Goal: Information Seeking & Learning: Learn about a topic

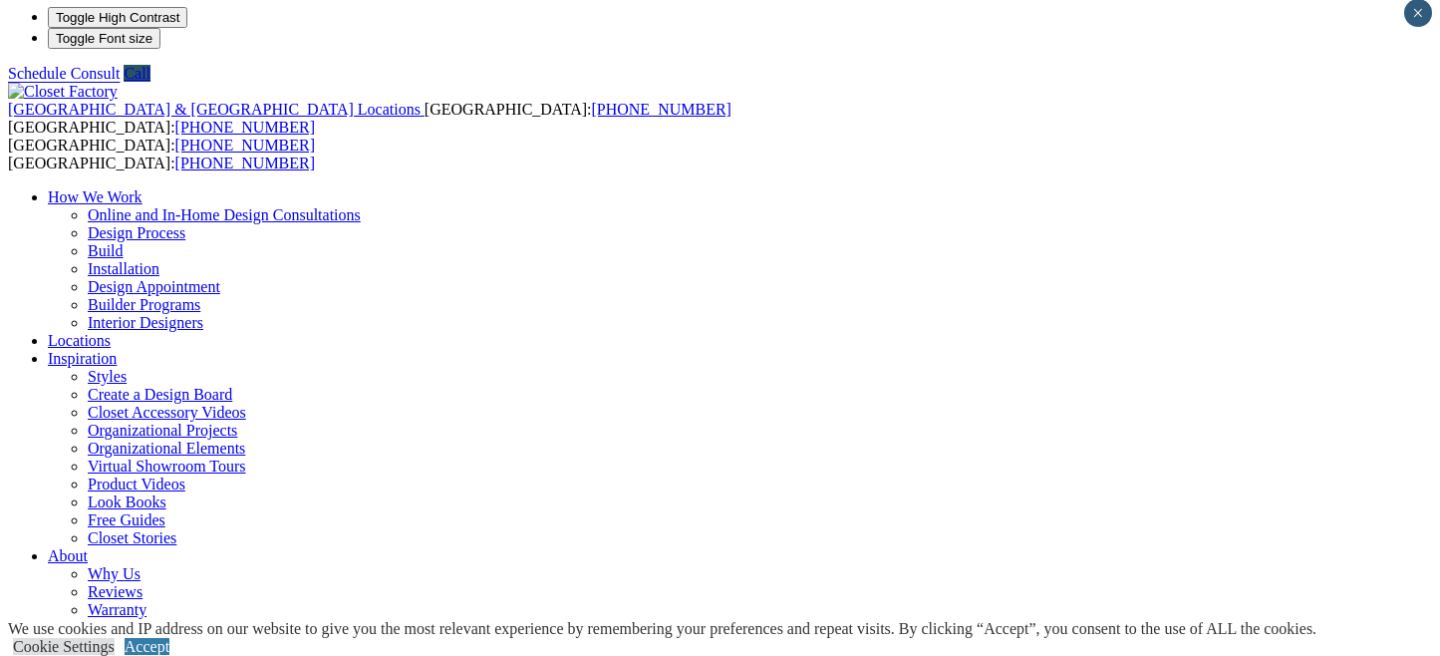
scroll to position [10, 0]
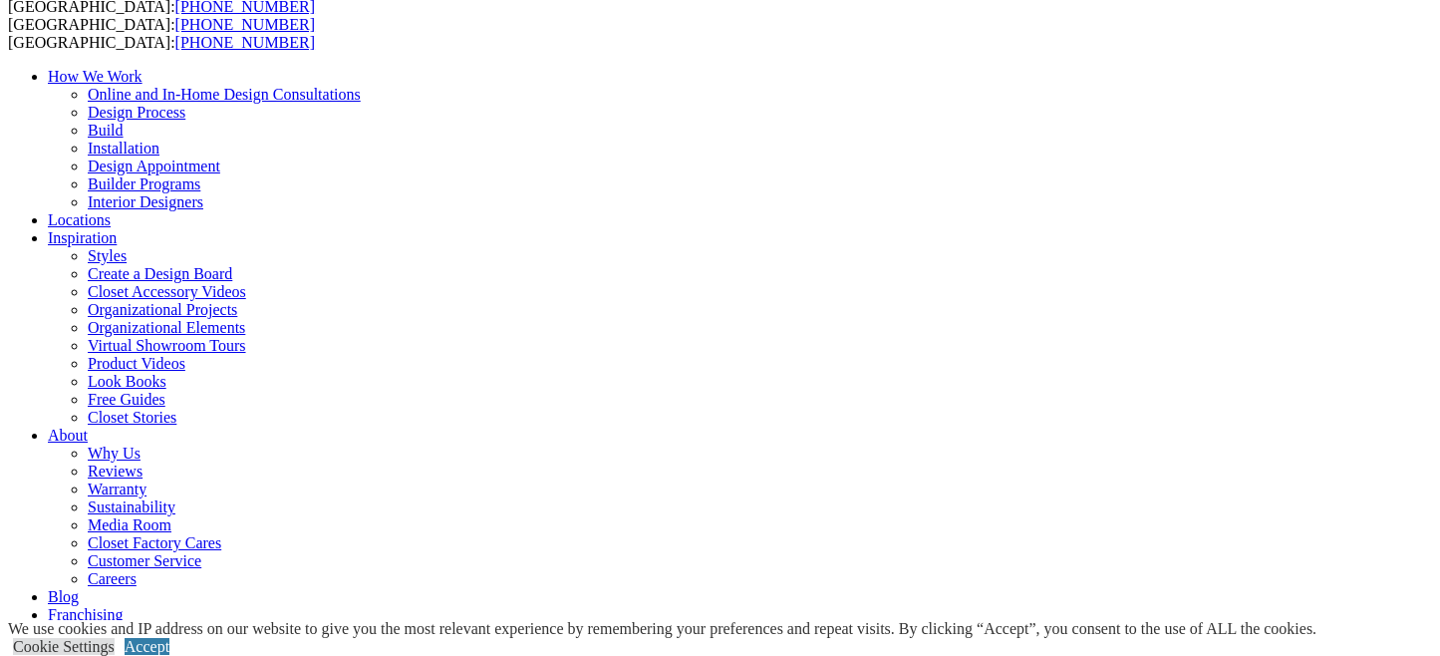
scroll to position [132, 0]
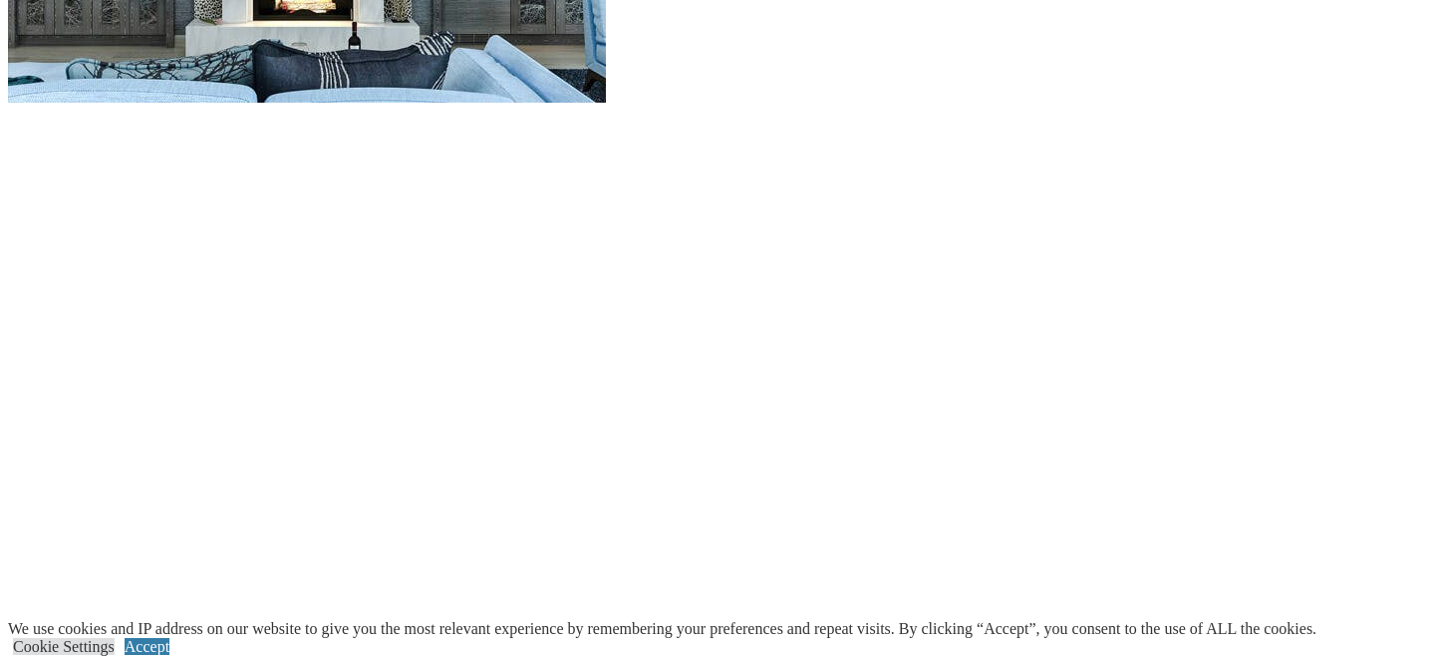
scroll to position [2080, 0]
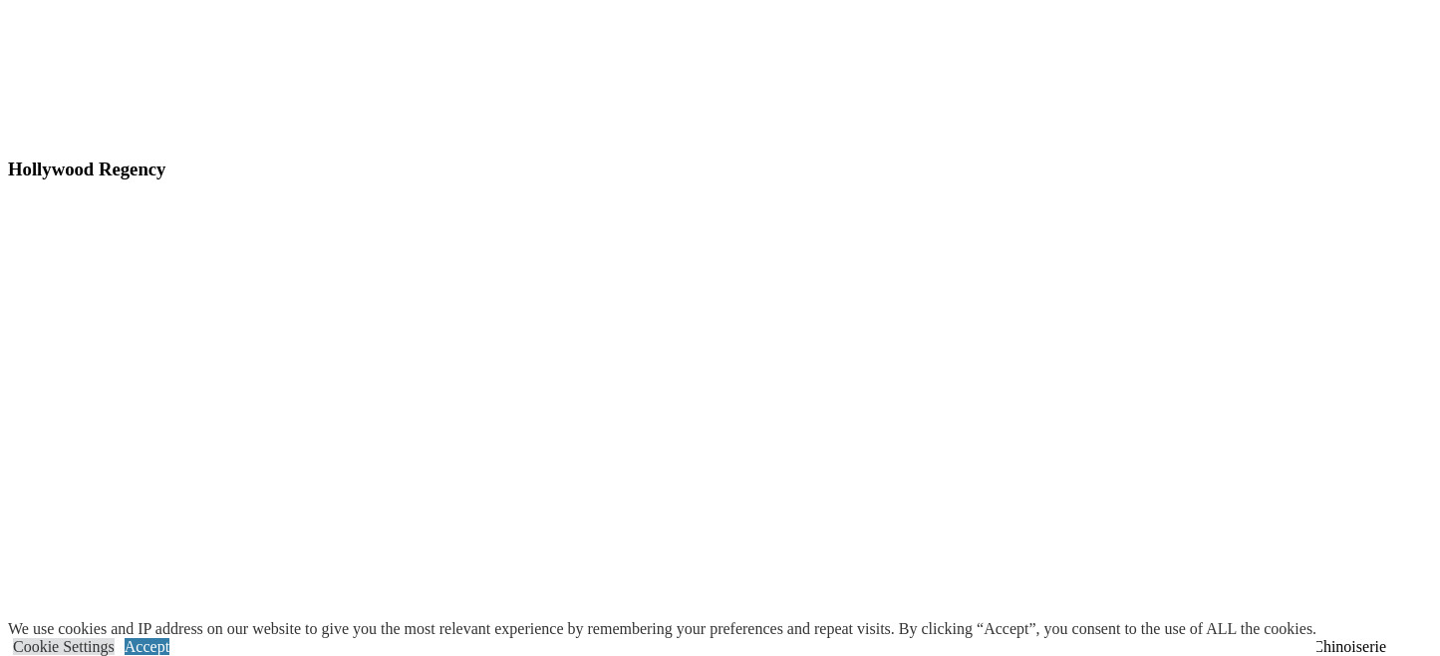
scroll to position [10511, 0]
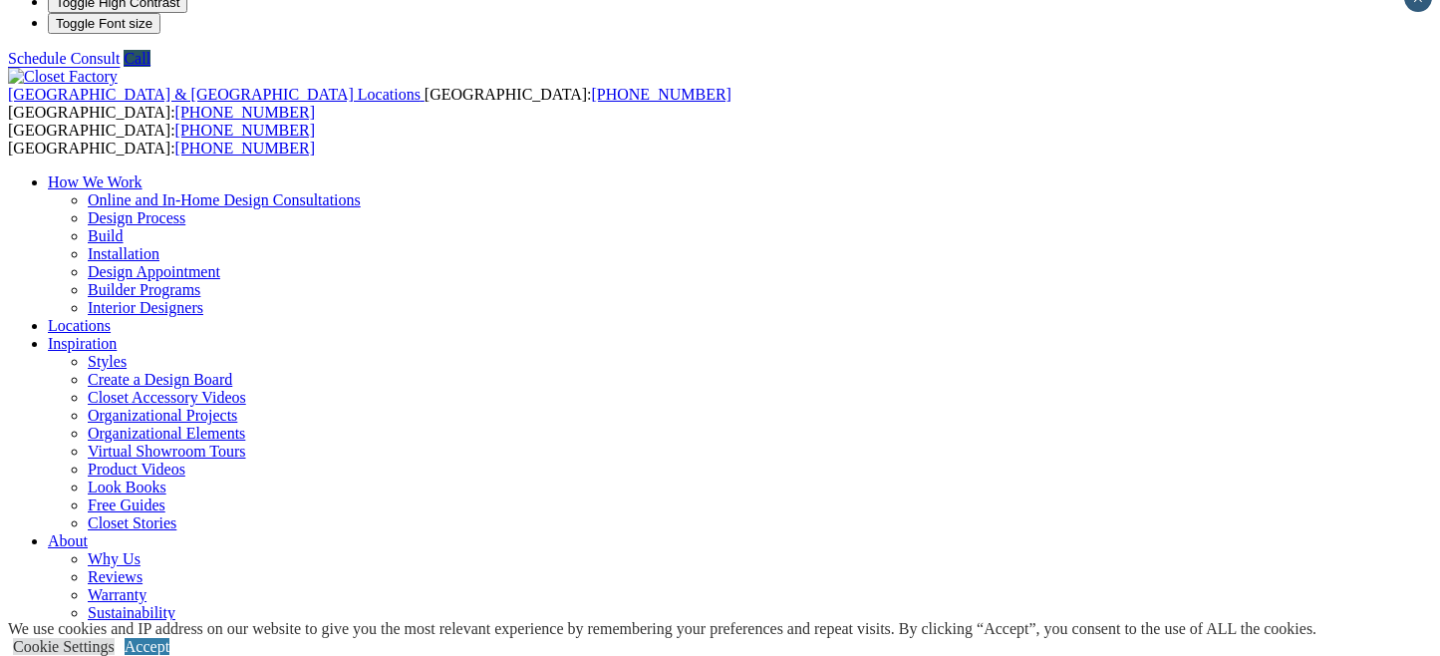
scroll to position [23, 0]
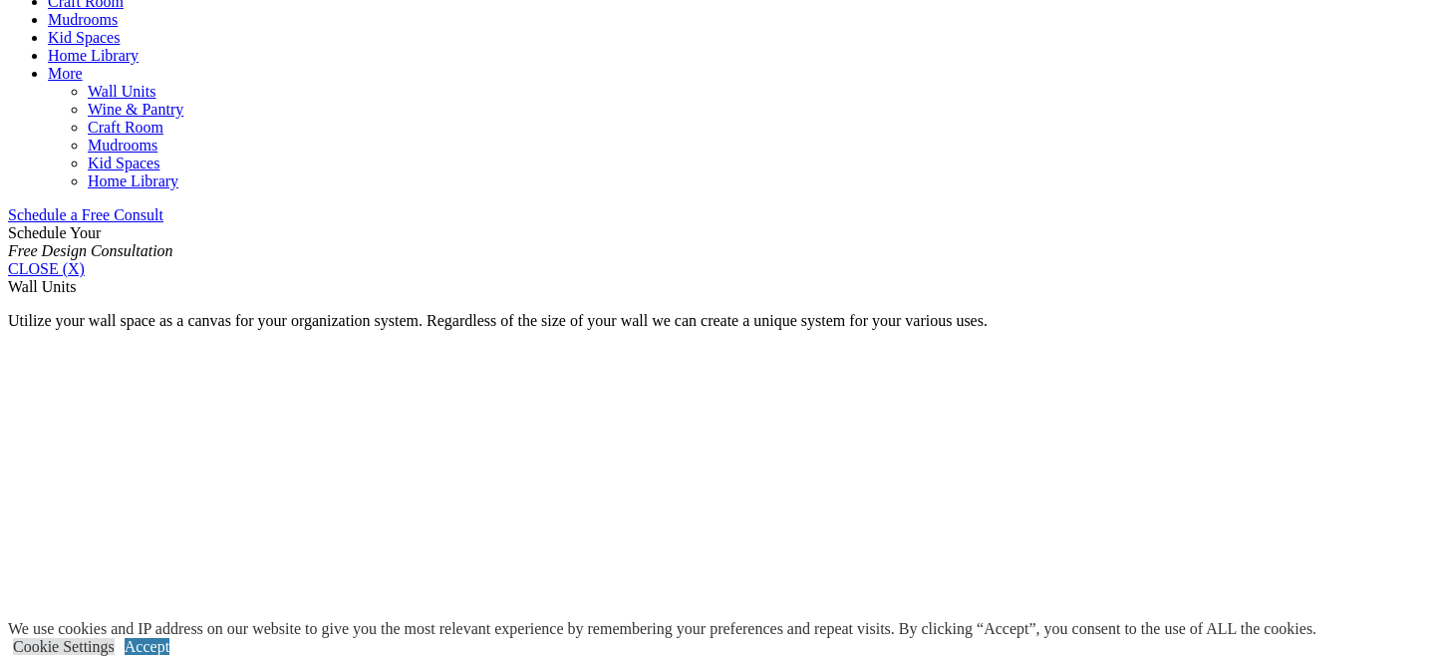
scroll to position [1143, 0]
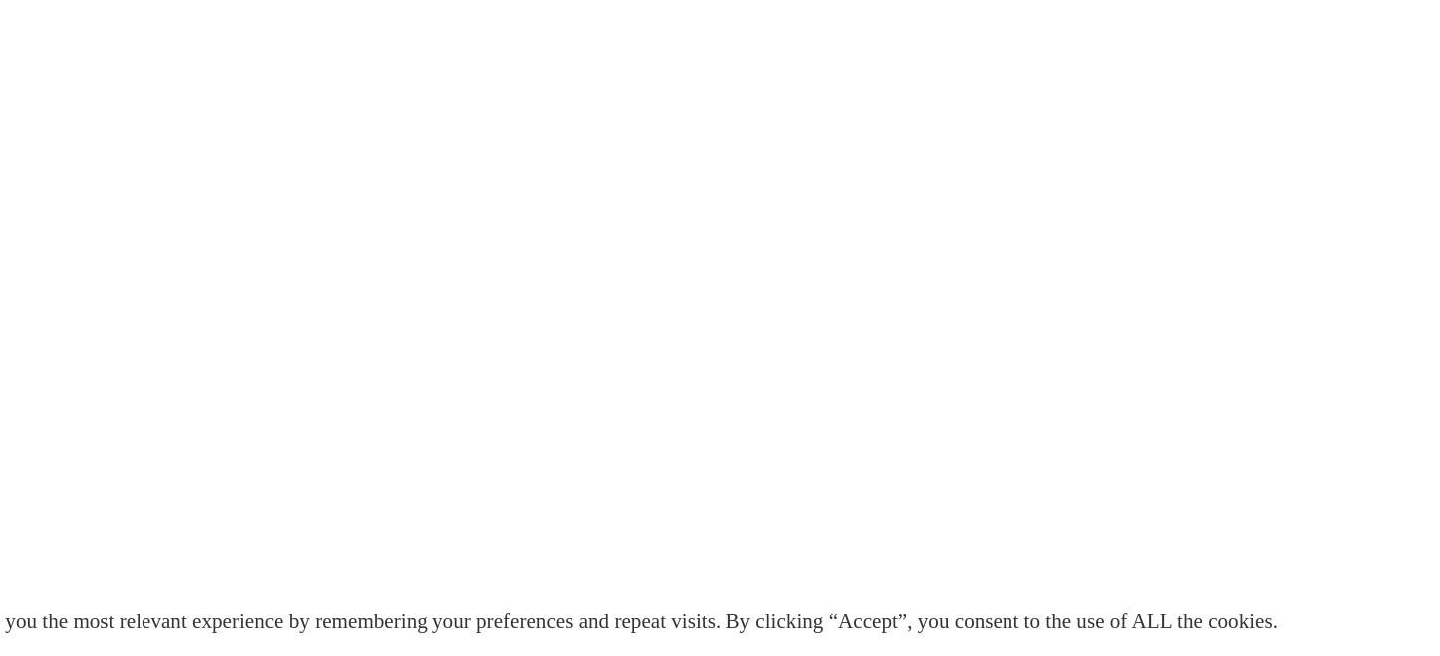
scroll to position [3611, 0]
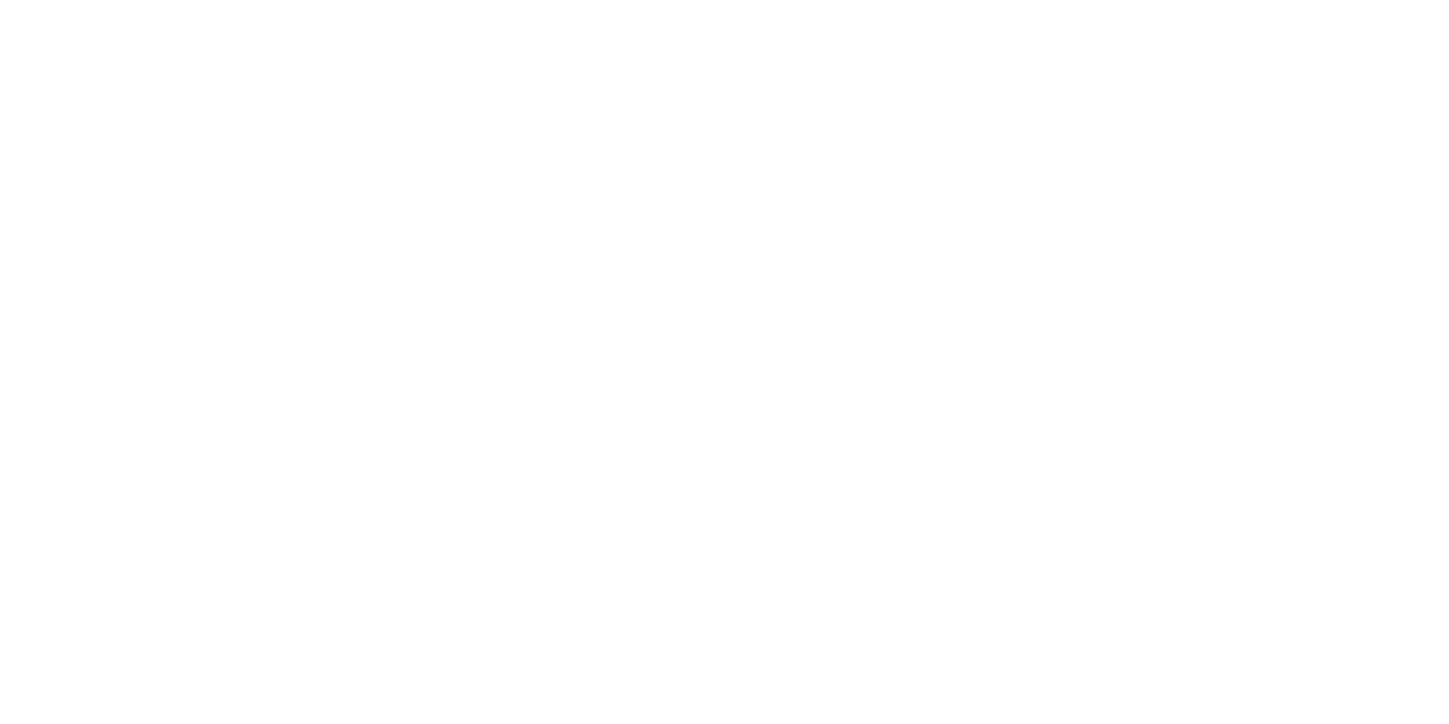
scroll to position [4188, 0]
